Goal: Transaction & Acquisition: Purchase product/service

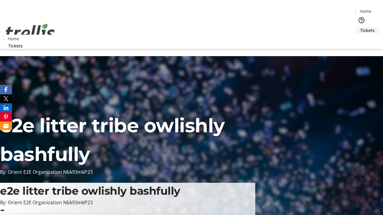
click at [360, 27] on span "Tickets" at bounding box center [367, 30] width 14 height 6
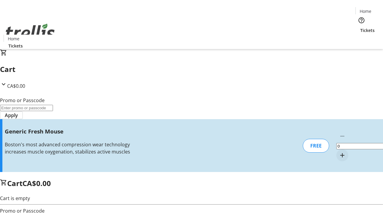
click at [339, 152] on mat-icon "Increment by one" at bounding box center [342, 155] width 7 height 7
type input "1"
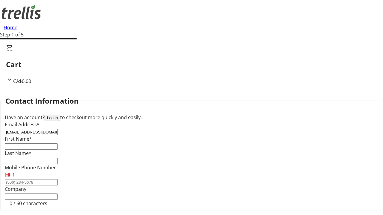
type input "[EMAIL_ADDRESS][DOMAIN_NAME]"
type input "Hope"
type input "[PERSON_NAME]"
